Goal: Task Accomplishment & Management: Use online tool/utility

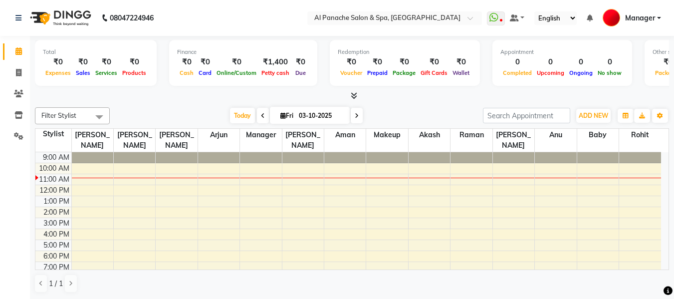
click at [263, 119] on span at bounding box center [263, 115] width 12 height 15
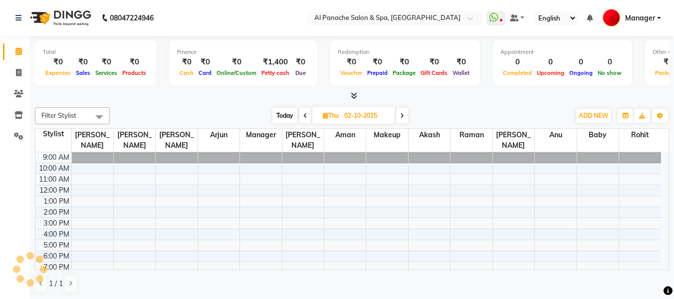
scroll to position [14, 0]
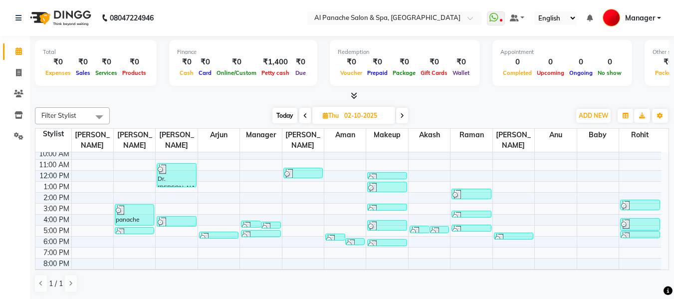
click at [307, 116] on span at bounding box center [305, 115] width 12 height 15
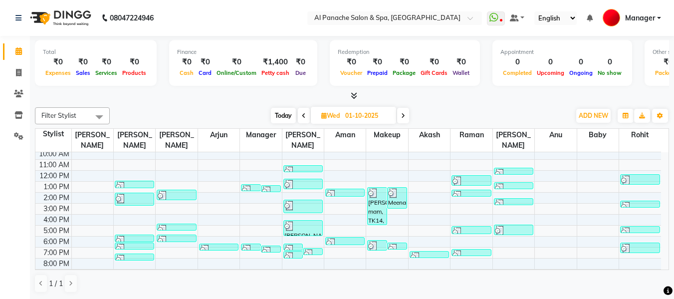
click at [403, 117] on icon at bounding box center [403, 116] width 4 height 6
type input "02-10-2025"
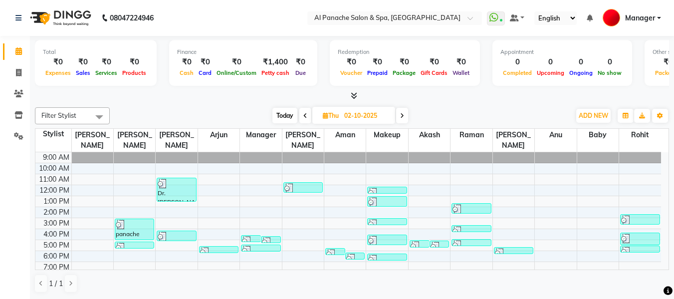
drag, startPoint x: 0, startPoint y: 0, endPoint x: 226, endPoint y: 104, distance: 249.2
click at [226, 104] on div "Filter Stylist Select All Akash [PERSON_NAME] [PERSON_NAME] Baby Makeup Manager…" at bounding box center [352, 199] width 634 height 193
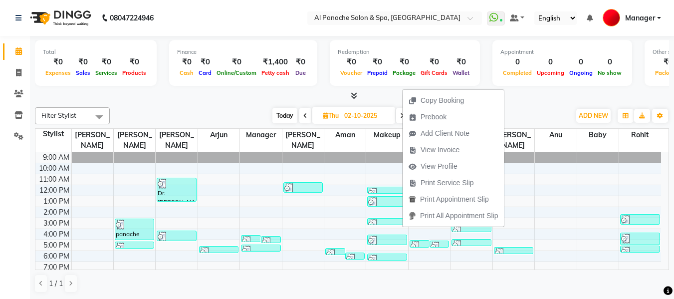
click at [298, 94] on div at bounding box center [352, 96] width 634 height 10
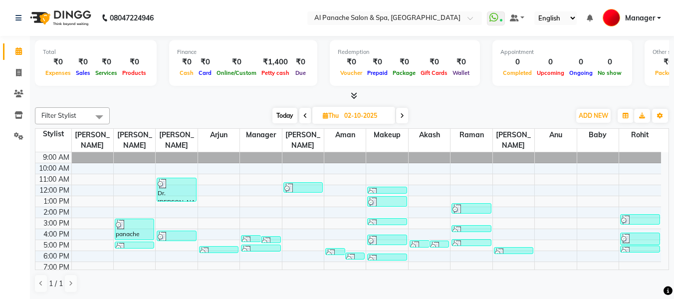
click at [406, 115] on span at bounding box center [402, 115] width 12 height 15
type input "03-10-2025"
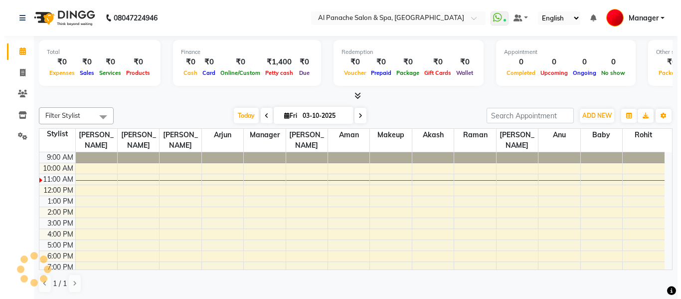
scroll to position [14, 0]
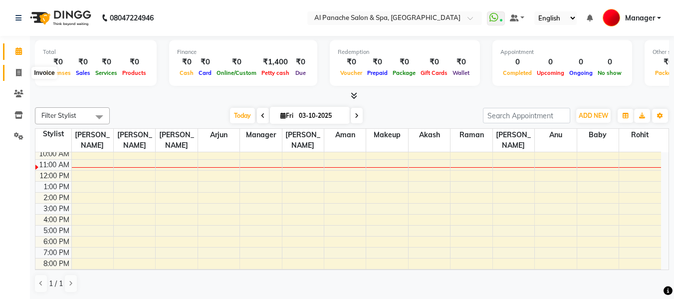
click at [14, 71] on span at bounding box center [18, 72] width 17 height 11
select select "service"
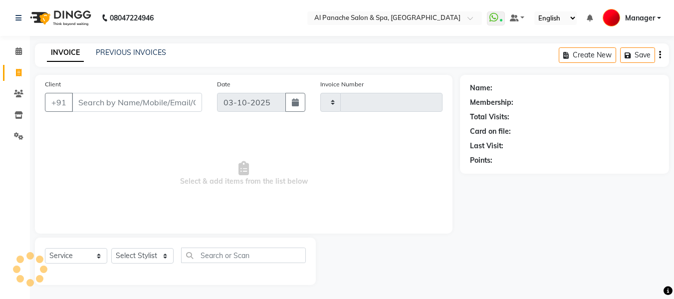
type input "2548"
select select "751"
click at [127, 102] on input "Client" at bounding box center [137, 102] width 130 height 19
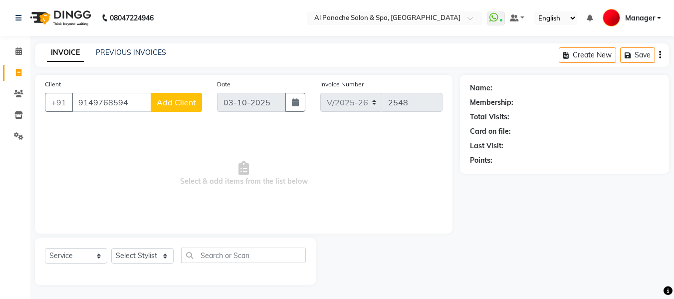
type input "9149768594"
click at [175, 104] on span "Add Client" at bounding box center [176, 102] width 39 height 10
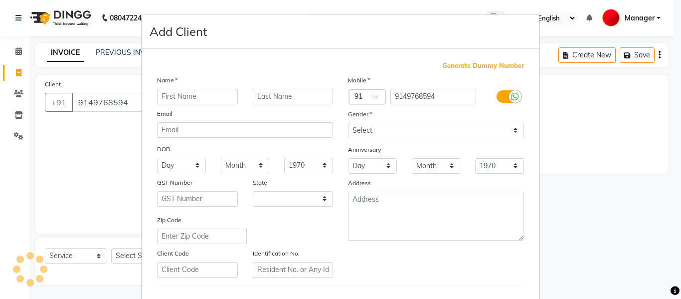
select select "15"
type input "Shivani"
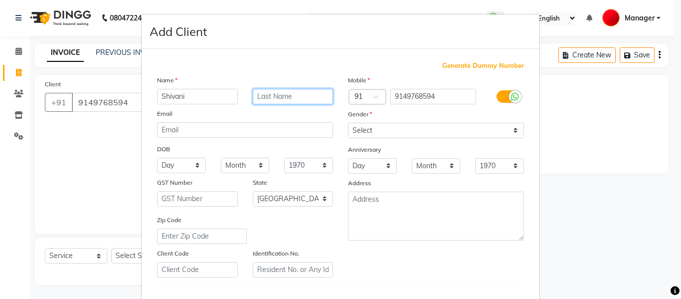
click at [291, 100] on input "text" at bounding box center [293, 96] width 81 height 15
type input "[PERSON_NAME]"
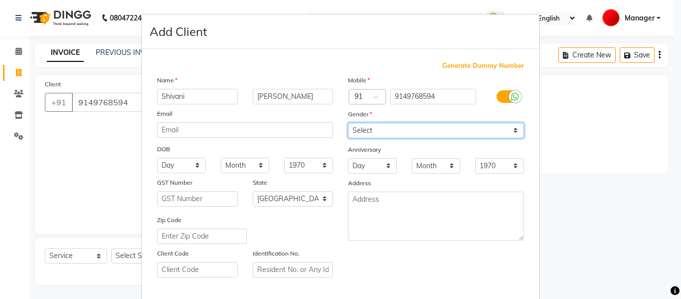
click at [365, 128] on select "Select [DEMOGRAPHIC_DATA] [DEMOGRAPHIC_DATA] Other Prefer Not To Say" at bounding box center [436, 130] width 176 height 15
select select "[DEMOGRAPHIC_DATA]"
click at [348, 123] on select "Select [DEMOGRAPHIC_DATA] [DEMOGRAPHIC_DATA] Other Prefer Not To Say" at bounding box center [436, 130] width 176 height 15
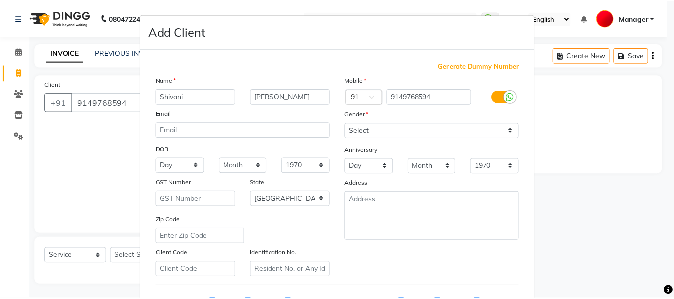
scroll to position [162, 0]
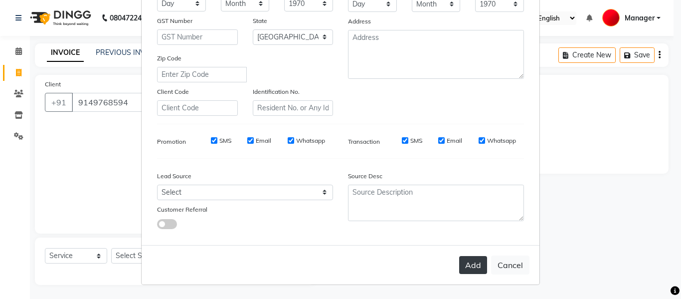
click at [464, 266] on button "Add" at bounding box center [473, 265] width 28 height 18
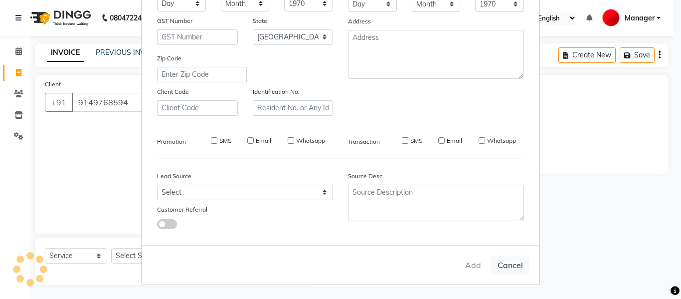
select select
select select "null"
select select
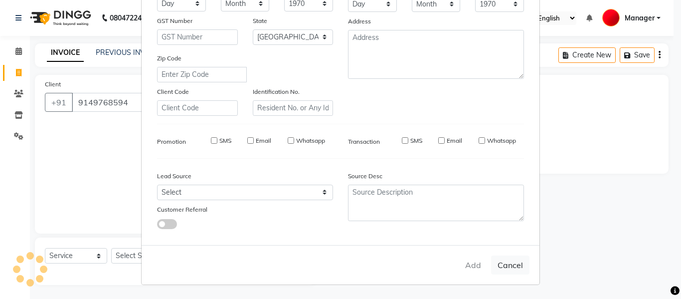
select select
checkbox input "false"
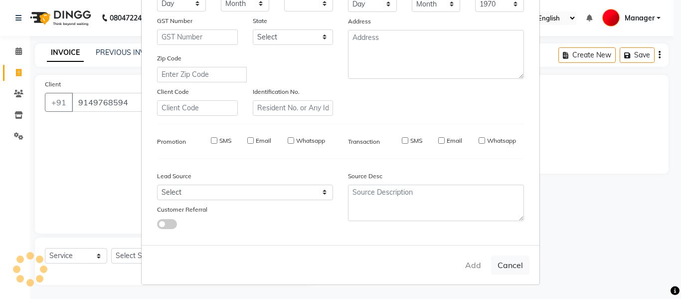
checkbox input "false"
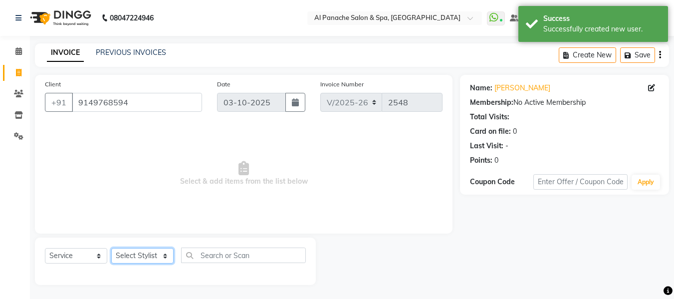
click at [149, 252] on select "Select Stylist [PERSON_NAME] [PERSON_NAME] Baby [PERSON_NAME] Makeup Manager [P…" at bounding box center [142, 255] width 62 height 15
select select "62929"
click at [111, 248] on select "Select Stylist [PERSON_NAME] [PERSON_NAME] Baby [PERSON_NAME] Makeup Manager [P…" at bounding box center [142, 255] width 62 height 15
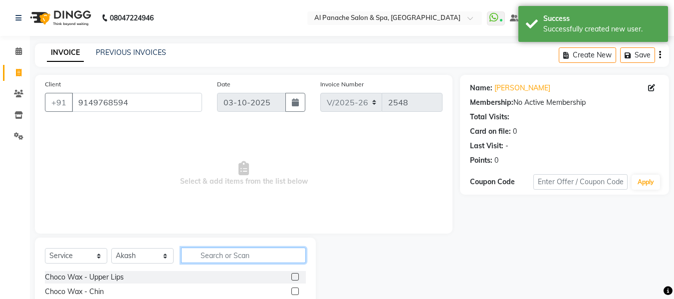
click at [231, 256] on input "text" at bounding box center [243, 254] width 125 height 15
type input "g"
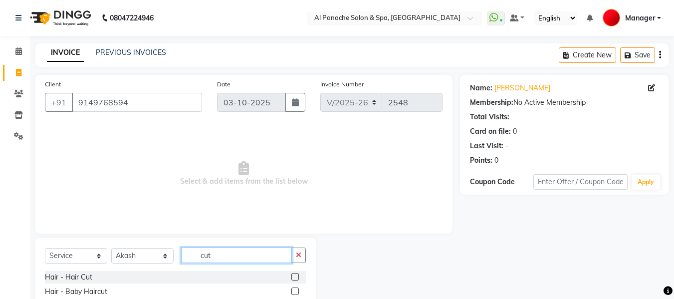
type input "cut"
click at [295, 277] on label at bounding box center [294, 276] width 7 height 7
click at [295, 277] on input "checkbox" at bounding box center [294, 277] width 6 height 6
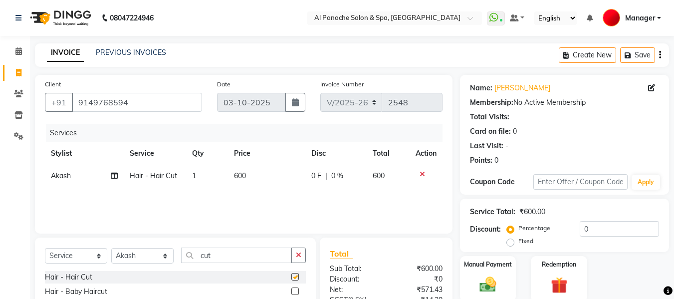
checkbox input "false"
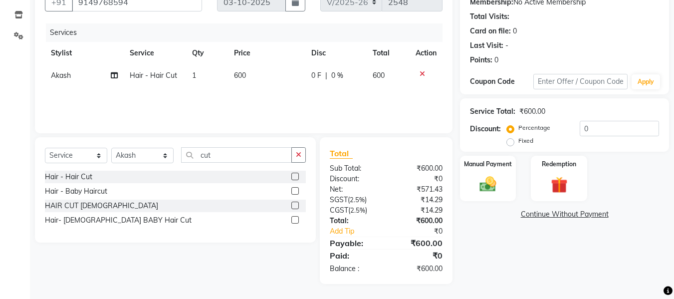
click at [518, 143] on label "Fixed" at bounding box center [525, 140] width 15 height 9
click at [512, 143] on input "Fixed" at bounding box center [512, 140] width 7 height 7
radio input "true"
click at [625, 134] on input "0" at bounding box center [618, 128] width 79 height 15
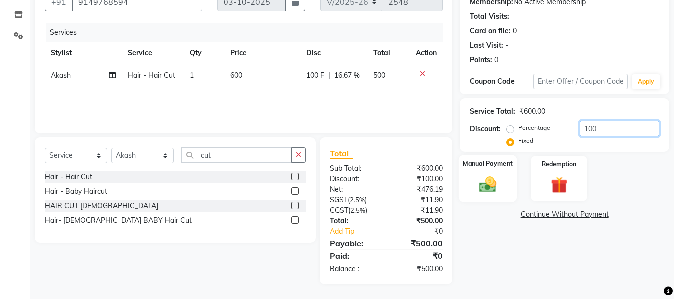
type input "100"
click at [487, 185] on img at bounding box center [488, 184] width 28 height 20
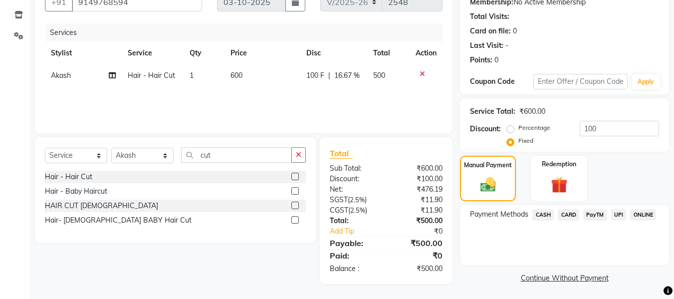
click at [542, 216] on span "CASH" at bounding box center [542, 214] width 21 height 11
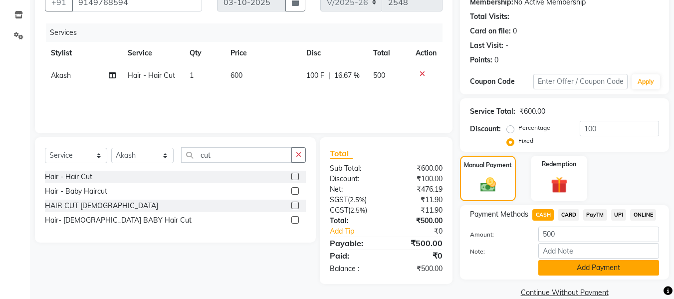
click at [608, 268] on button "Add Payment" at bounding box center [598, 267] width 121 height 15
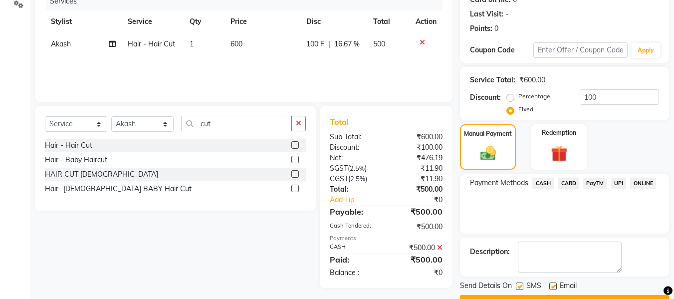
scroll to position [158, 0]
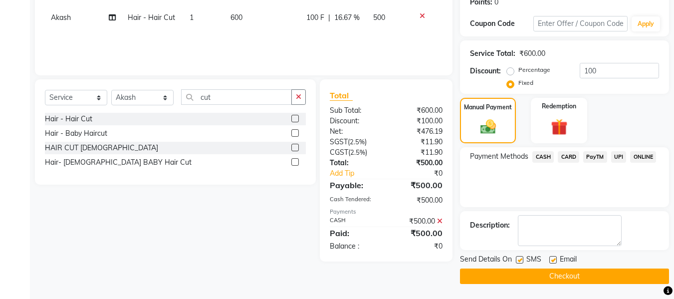
click at [621, 273] on button "Checkout" at bounding box center [564, 275] width 209 height 15
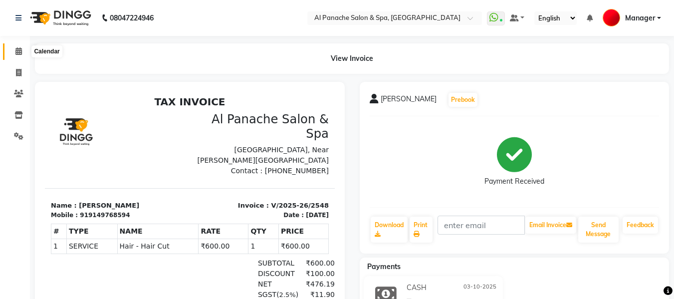
click at [16, 52] on icon at bounding box center [18, 50] width 6 height 7
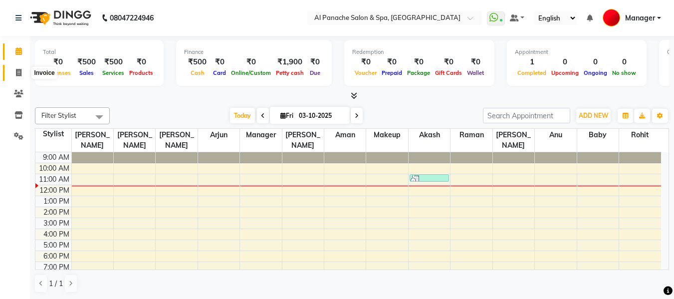
click at [18, 73] on icon at bounding box center [18, 72] width 5 height 7
select select "service"
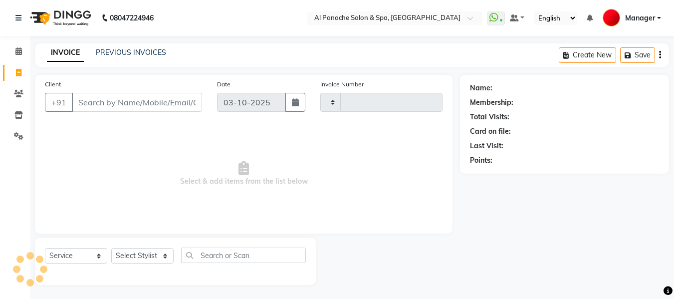
type input "2549"
select select "751"
click at [178, 101] on input "Client" at bounding box center [137, 102] width 130 height 19
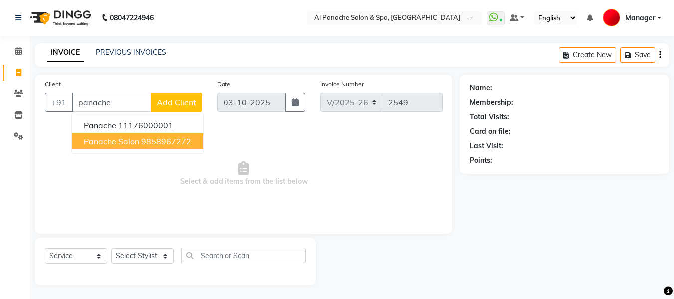
click at [132, 141] on span "panache salon" at bounding box center [111, 141] width 55 height 10
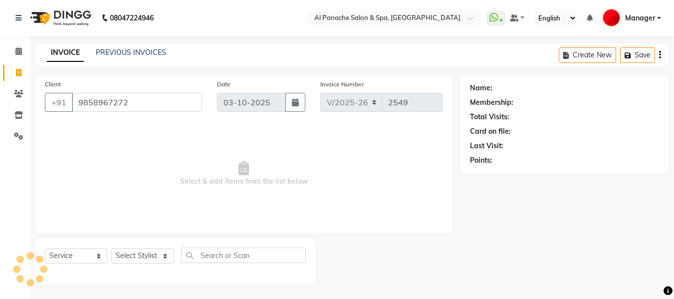
type input "9858967272"
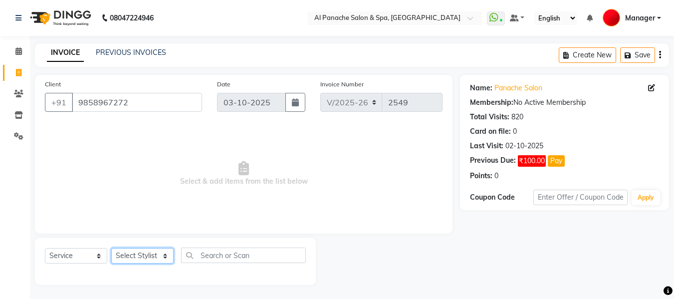
click at [140, 262] on select "Select Stylist [PERSON_NAME] [PERSON_NAME] Baby [PERSON_NAME] Makeup Manager [P…" at bounding box center [142, 255] width 62 height 15
select select "66322"
click at [111, 248] on select "Select Stylist [PERSON_NAME] [PERSON_NAME] Baby [PERSON_NAME] Makeup Manager [P…" at bounding box center [142, 255] width 62 height 15
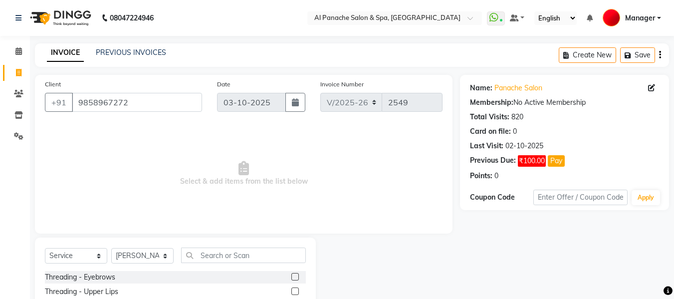
click at [291, 275] on label at bounding box center [294, 276] width 7 height 7
click at [291, 275] on input "checkbox" at bounding box center [294, 277] width 6 height 6
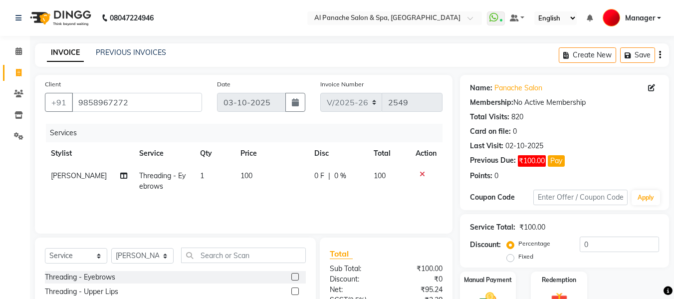
click at [291, 275] on label at bounding box center [294, 276] width 7 height 7
click at [291, 275] on input "checkbox" at bounding box center [294, 277] width 6 height 6
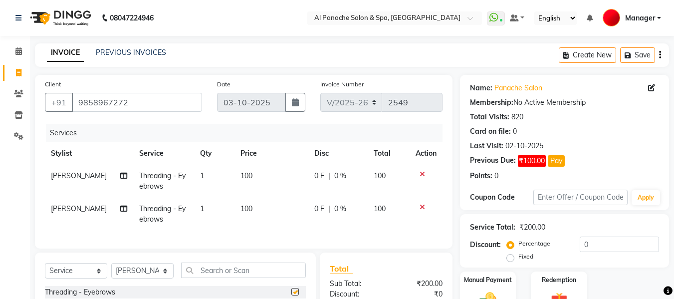
checkbox input "false"
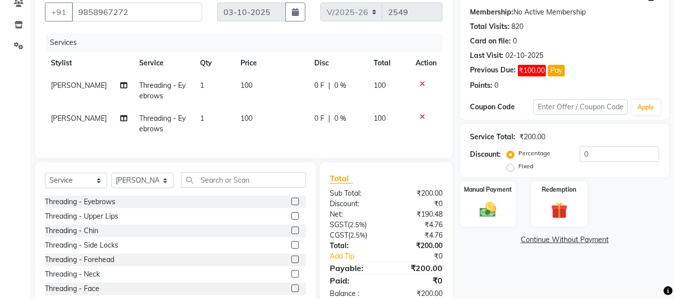
scroll to position [123, 0]
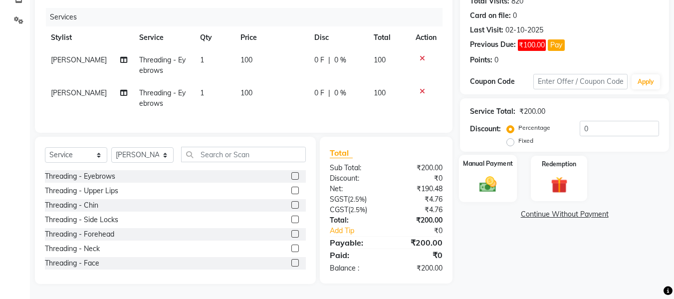
click at [490, 174] on img at bounding box center [488, 184] width 28 height 20
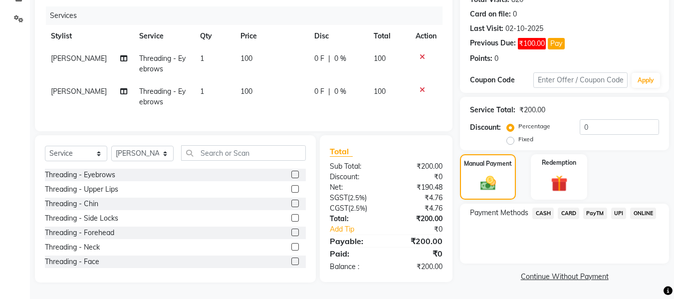
click at [544, 207] on span "CASH" at bounding box center [542, 212] width 21 height 11
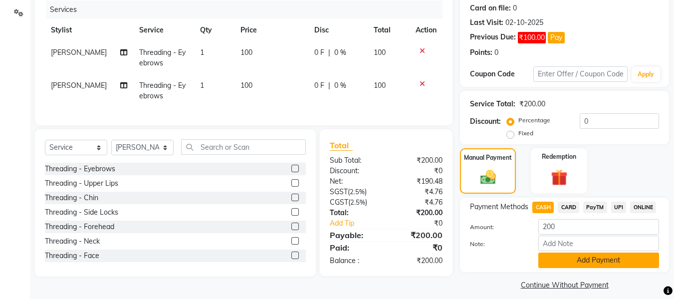
click at [615, 256] on button "Add Payment" at bounding box center [598, 259] width 121 height 15
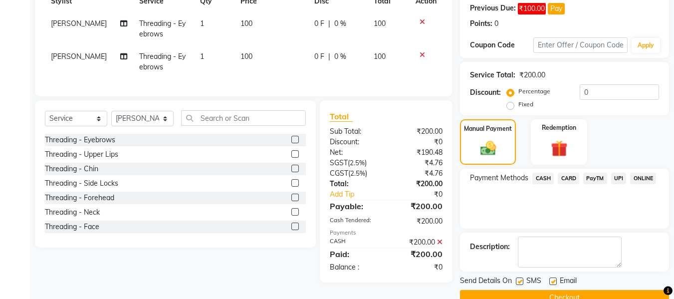
scroll to position [174, 0]
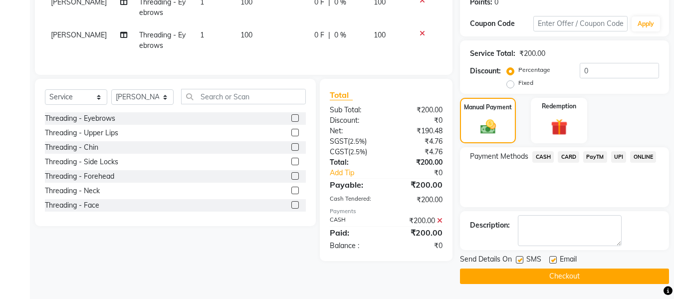
click at [576, 277] on button "Checkout" at bounding box center [564, 275] width 209 height 15
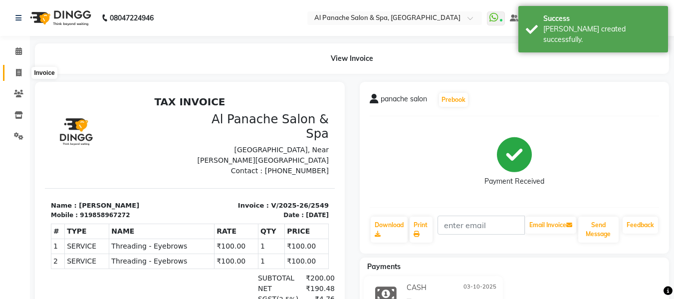
click at [12, 73] on span at bounding box center [18, 72] width 17 height 11
select select "service"
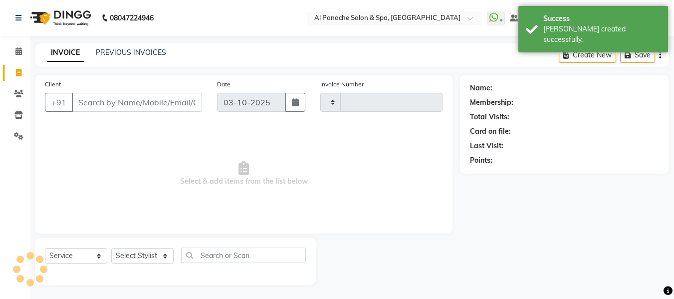
scroll to position [1, 0]
type input "2550"
select select "751"
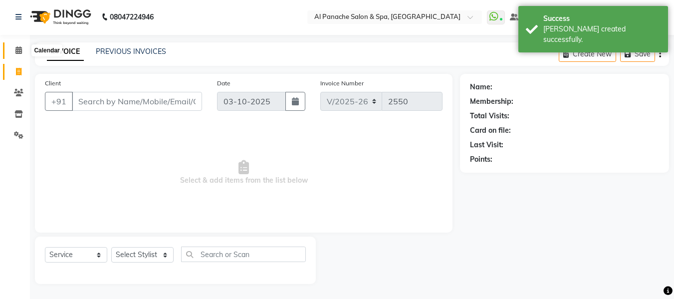
click at [15, 52] on icon at bounding box center [18, 49] width 6 height 7
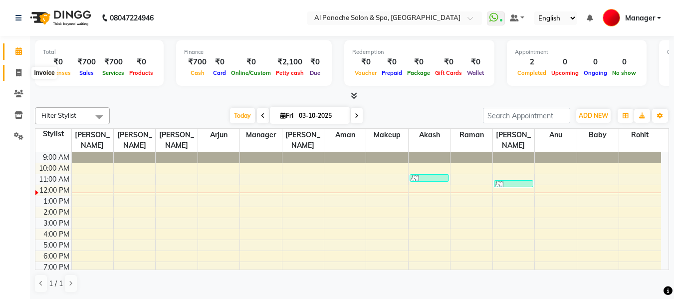
click at [17, 71] on icon at bounding box center [18, 72] width 5 height 7
select select "service"
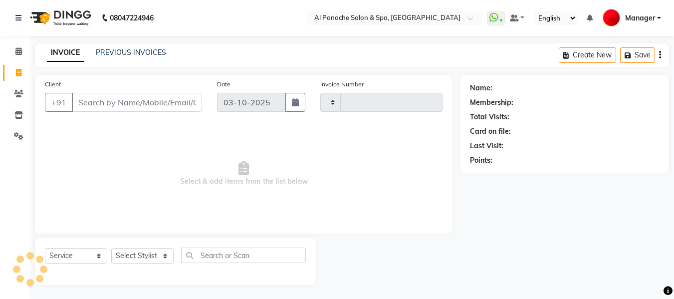
type input "2550"
select select "751"
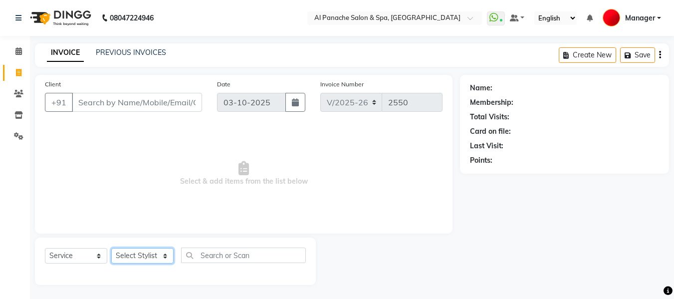
click at [153, 249] on select "Select Stylist" at bounding box center [142, 255] width 62 height 15
select select "63849"
click at [111, 248] on select "Select Stylist [PERSON_NAME] [PERSON_NAME] Baby [PERSON_NAME] Makeup Manager [P…" at bounding box center [142, 255] width 62 height 15
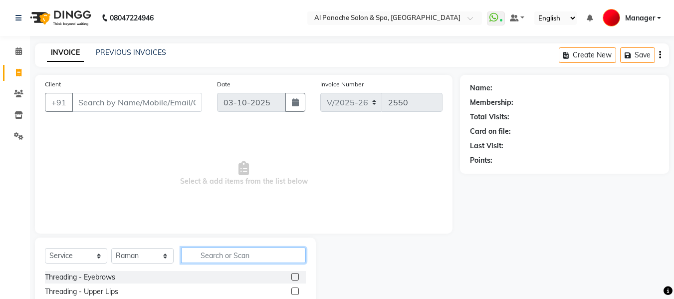
click at [258, 256] on input "text" at bounding box center [243, 254] width 125 height 15
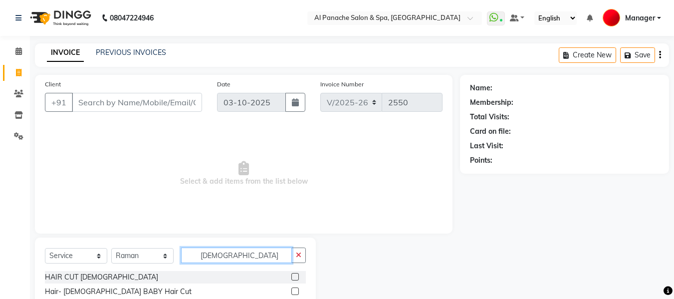
type input "[DEMOGRAPHIC_DATA]"
click at [294, 275] on label at bounding box center [294, 276] width 7 height 7
click at [294, 275] on input "checkbox" at bounding box center [294, 277] width 6 height 6
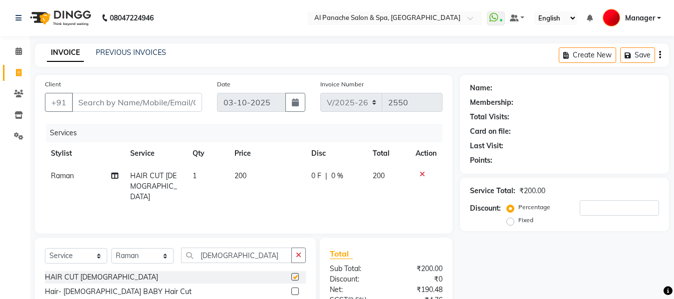
checkbox input "false"
click at [134, 104] on input "Client" at bounding box center [137, 102] width 130 height 19
type input "z"
type input "0"
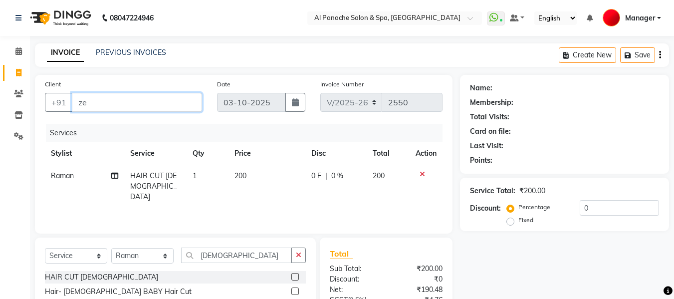
type input "z"
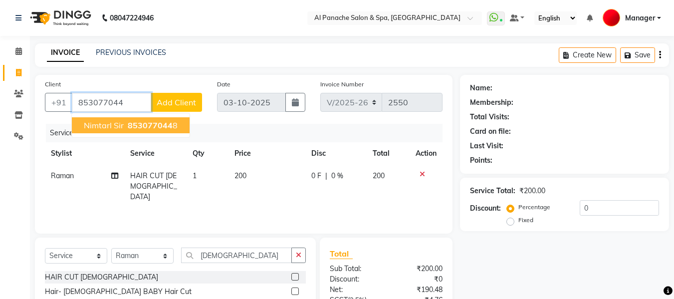
click at [143, 126] on span "853077044" at bounding box center [150, 125] width 45 height 10
type input "8530770448"
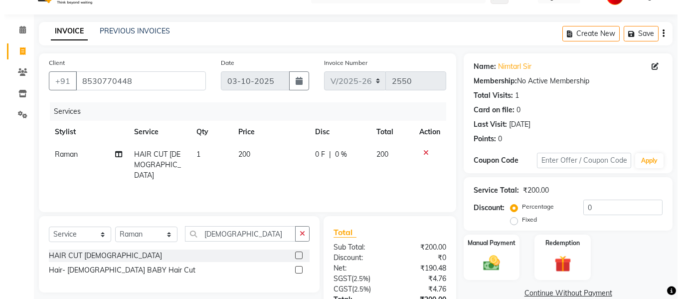
scroll to position [20, 0]
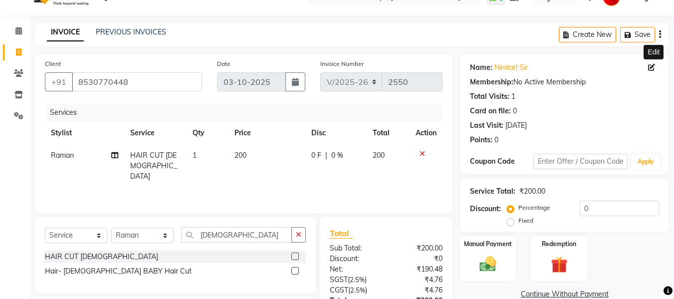
click at [649, 64] on icon at bounding box center [651, 67] width 7 height 7
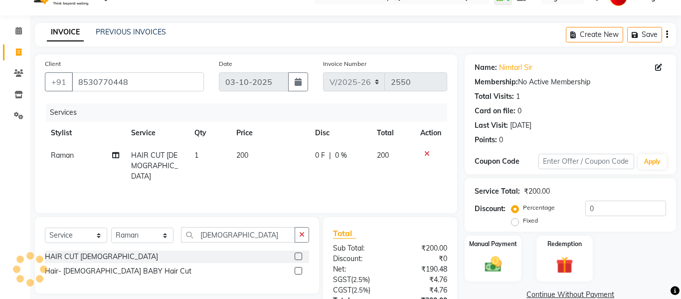
select select "15"
select select "[DEMOGRAPHIC_DATA]"
select select
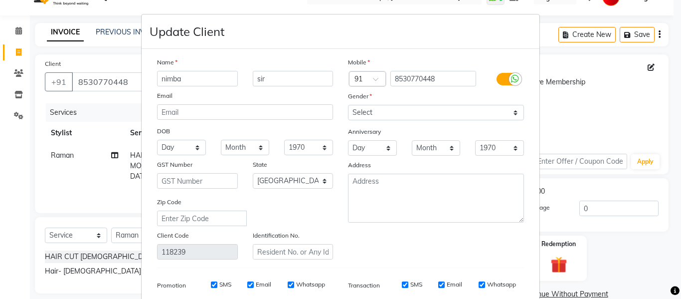
type input "nimba"
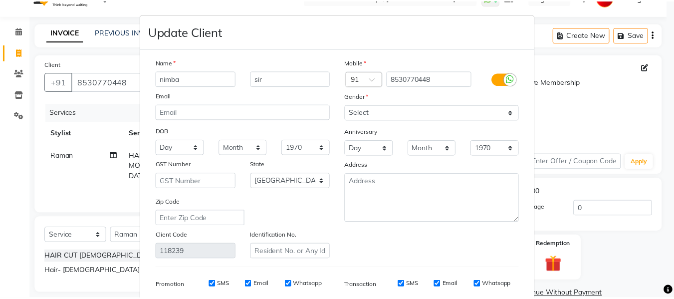
scroll to position [144, 0]
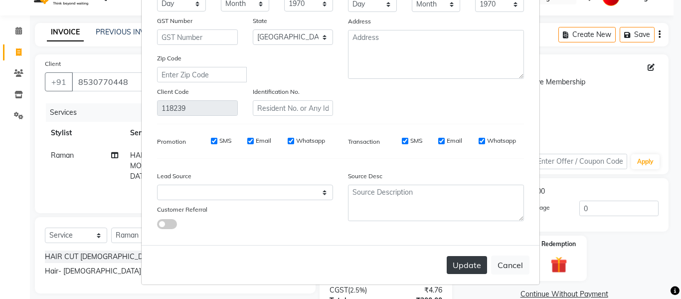
click at [448, 262] on button "Update" at bounding box center [467, 265] width 40 height 18
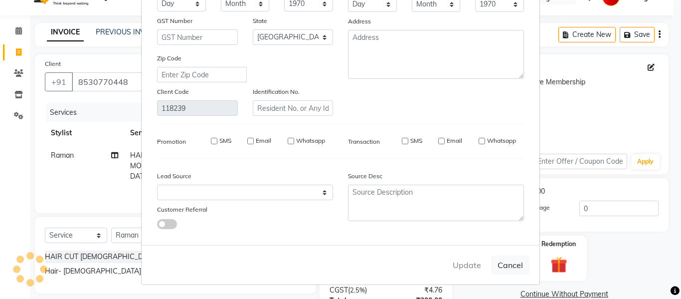
select select
select select "null"
select select
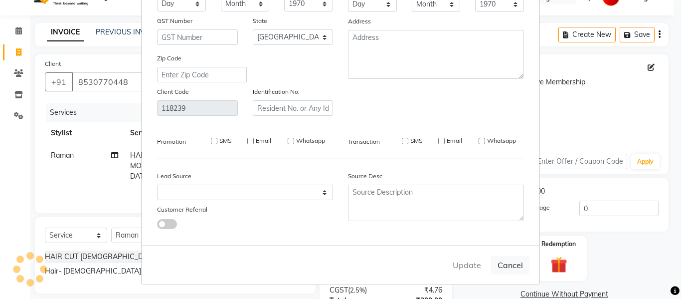
select select
checkbox input "false"
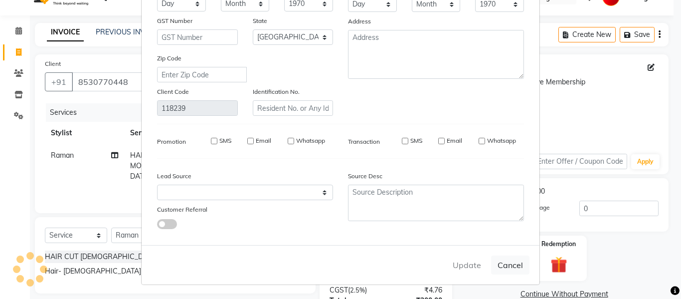
checkbox input "false"
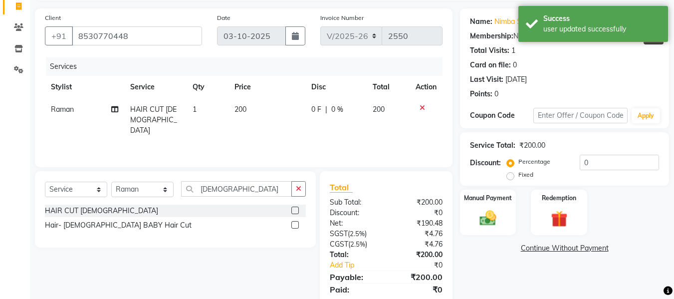
scroll to position [100, 0]
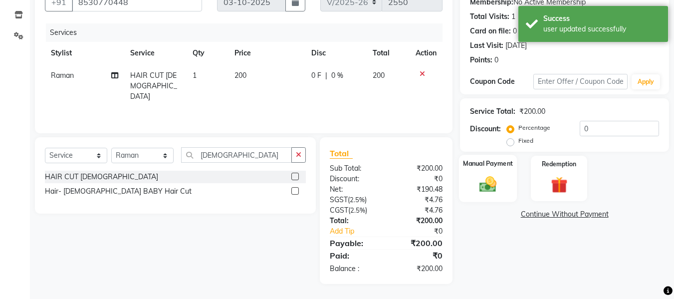
click at [477, 183] on img at bounding box center [488, 184] width 28 height 20
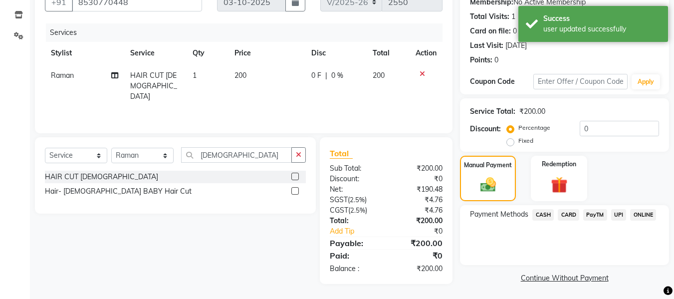
click at [611, 214] on span "UPI" at bounding box center [618, 214] width 15 height 11
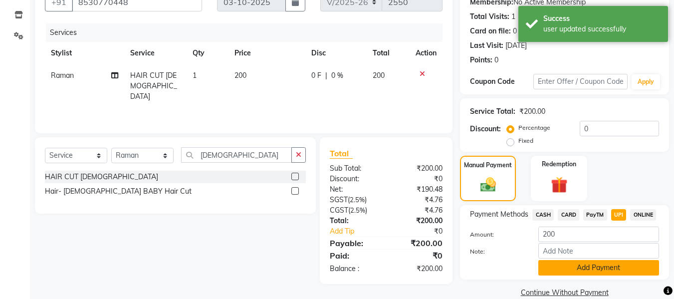
click at [593, 265] on button "Add Payment" at bounding box center [598, 267] width 121 height 15
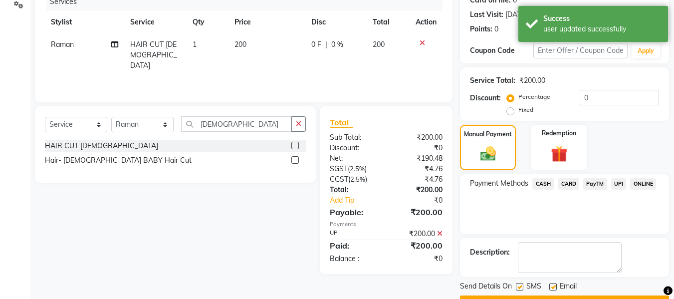
scroll to position [158, 0]
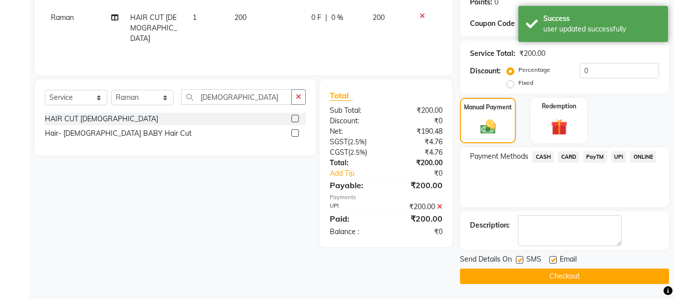
click at [627, 277] on button "Checkout" at bounding box center [564, 275] width 209 height 15
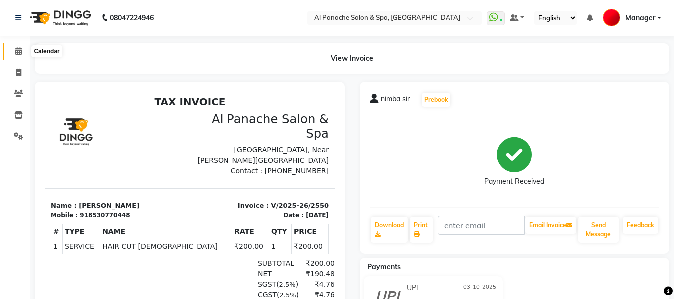
click at [21, 49] on icon at bounding box center [18, 50] width 6 height 7
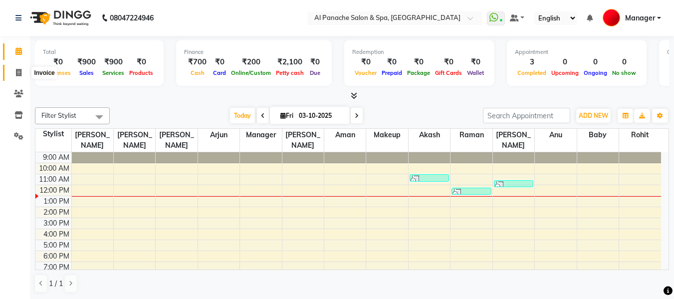
click at [16, 73] on icon at bounding box center [18, 72] width 5 height 7
select select "service"
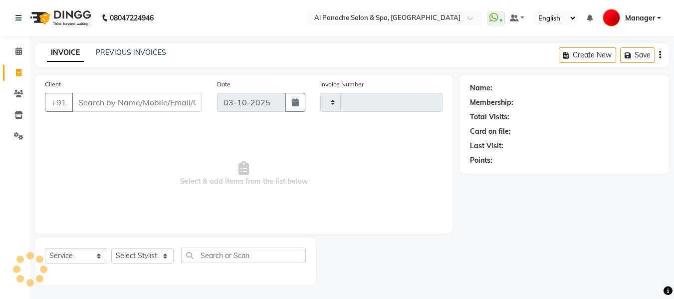
type input "2551"
select select "751"
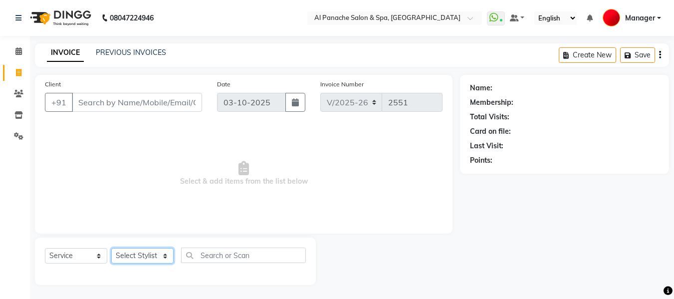
click at [144, 254] on select "Select Stylist [PERSON_NAME] [PERSON_NAME] Baby [PERSON_NAME] Makeup Manager [P…" at bounding box center [142, 255] width 62 height 15
select select "88146"
click at [111, 248] on select "Select Stylist [PERSON_NAME] [PERSON_NAME] Baby [PERSON_NAME] Makeup Manager [P…" at bounding box center [142, 255] width 62 height 15
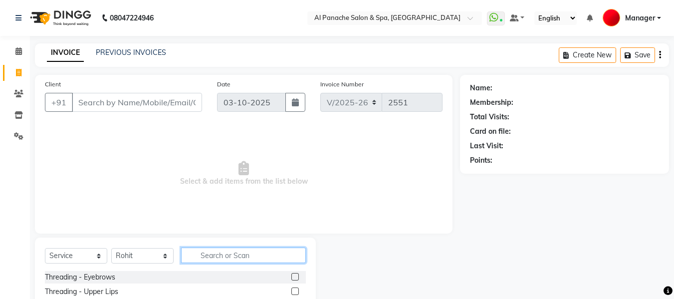
click at [259, 254] on input "text" at bounding box center [243, 254] width 125 height 15
type input "gen"
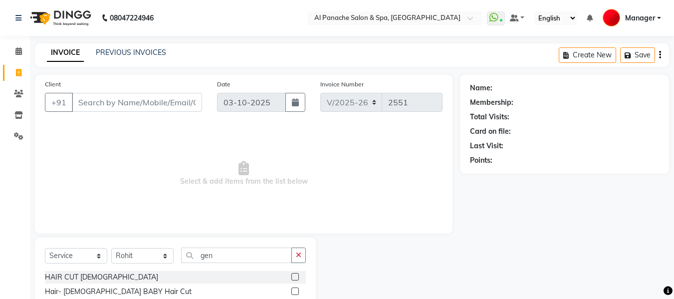
click at [293, 289] on label at bounding box center [294, 290] width 7 height 7
click at [293, 289] on input "checkbox" at bounding box center [294, 291] width 6 height 6
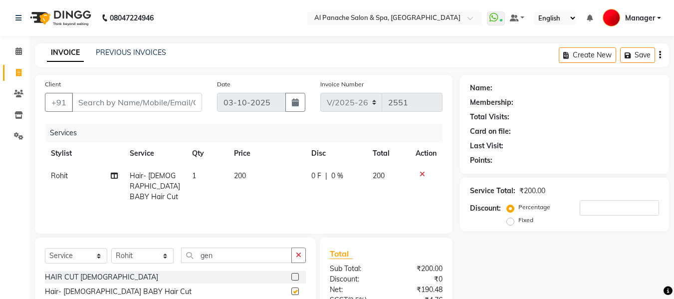
checkbox input "false"
click at [120, 104] on input "Client" at bounding box center [137, 102] width 130 height 19
type input "p"
type input "0"
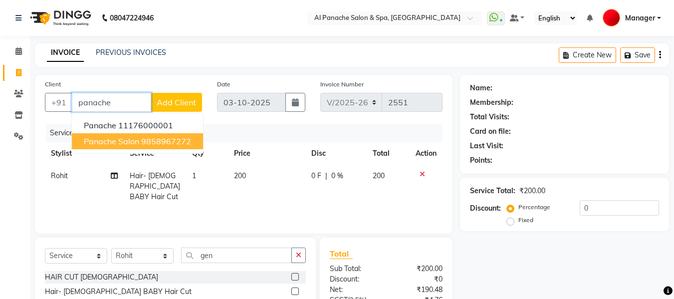
click at [115, 144] on span "panache salon" at bounding box center [111, 141] width 55 height 10
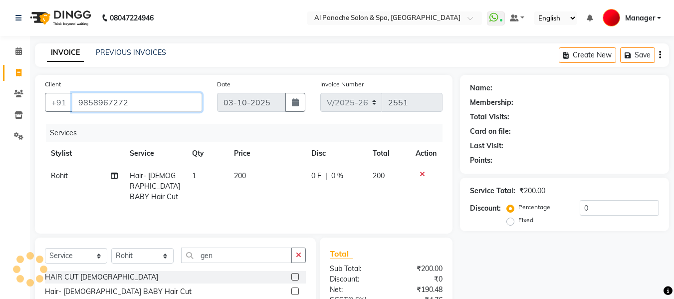
type input "9858967272"
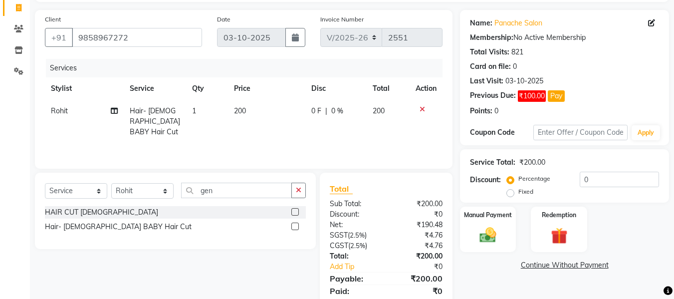
scroll to position [100, 0]
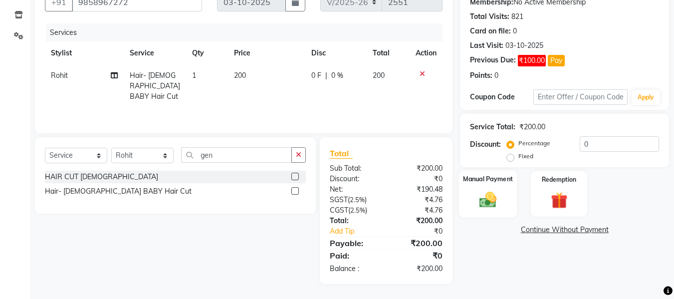
click at [486, 193] on img at bounding box center [488, 200] width 28 height 20
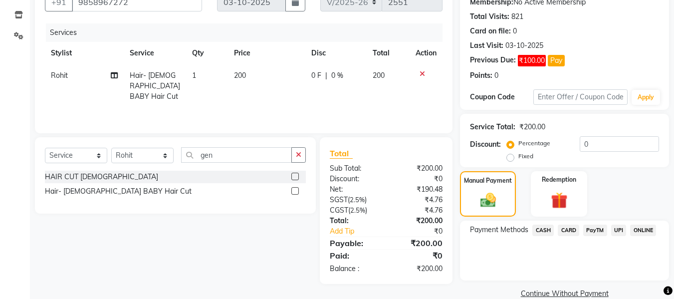
click at [617, 229] on span "UPI" at bounding box center [618, 229] width 15 height 11
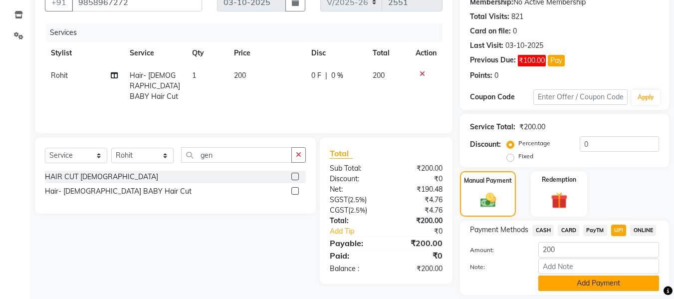
click at [613, 282] on button "Add Payment" at bounding box center [598, 282] width 121 height 15
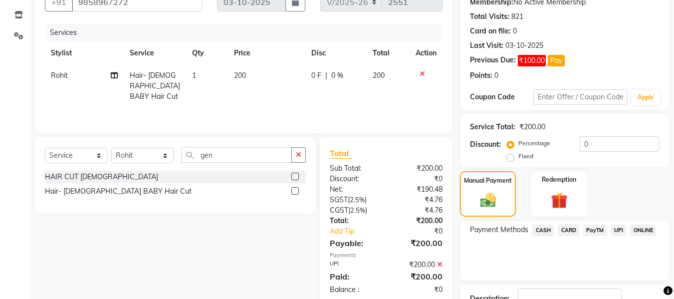
click at [620, 232] on span "UPI" at bounding box center [618, 229] width 15 height 11
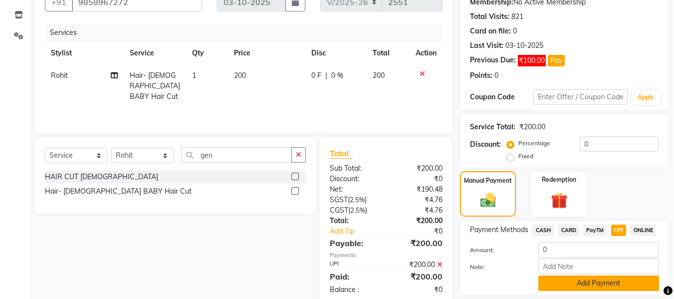
click at [612, 284] on button "Add Payment" at bounding box center [598, 282] width 121 height 15
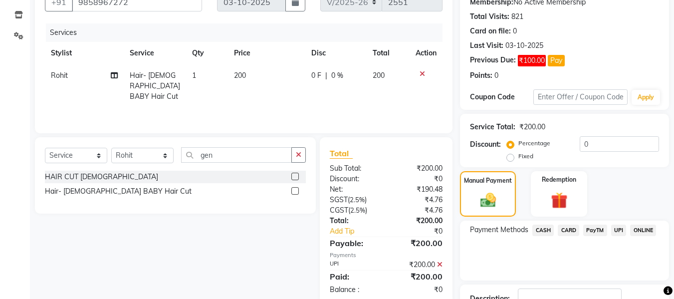
scroll to position [174, 0]
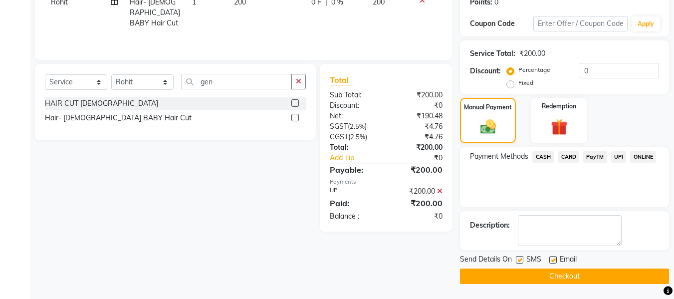
click at [579, 277] on button "Checkout" at bounding box center [564, 275] width 209 height 15
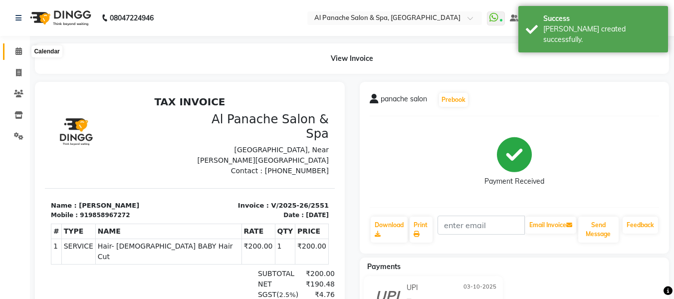
click at [21, 49] on icon at bounding box center [18, 50] width 6 height 7
